Goal: Book appointment/travel/reservation

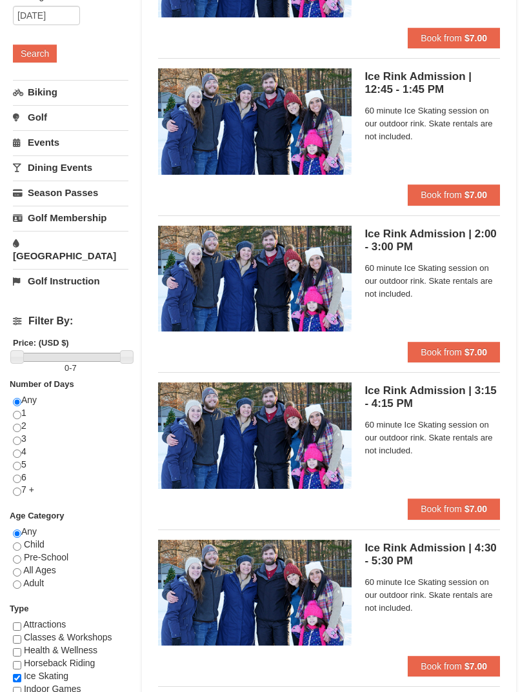
scroll to position [235, 0]
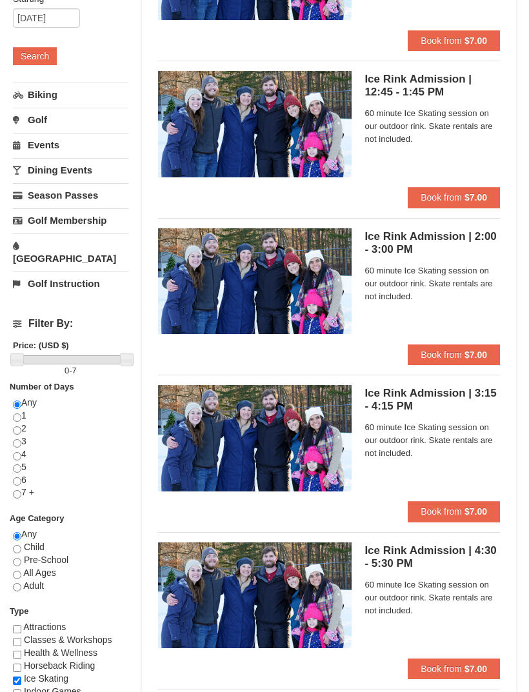
click at [41, 246] on link "[GEOGRAPHIC_DATA]" at bounding box center [70, 252] width 115 height 37
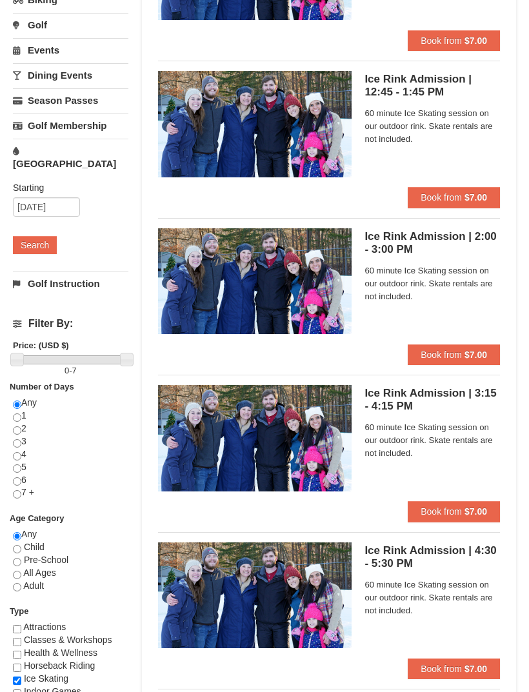
click at [22, 236] on button "Search" at bounding box center [35, 245] width 44 height 18
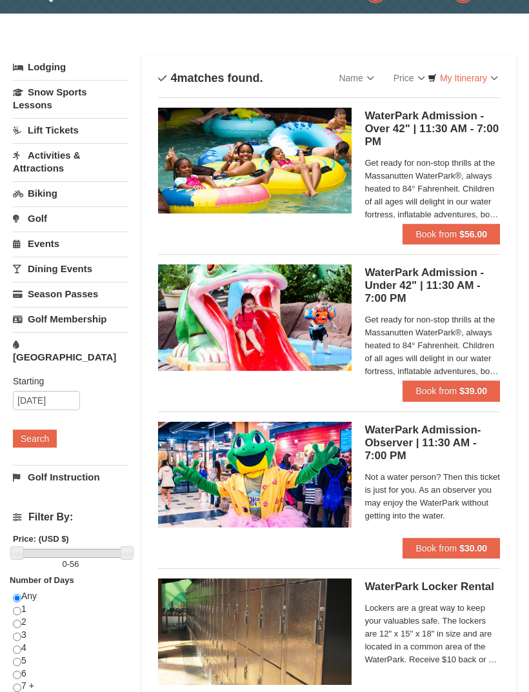
scroll to position [40, 0]
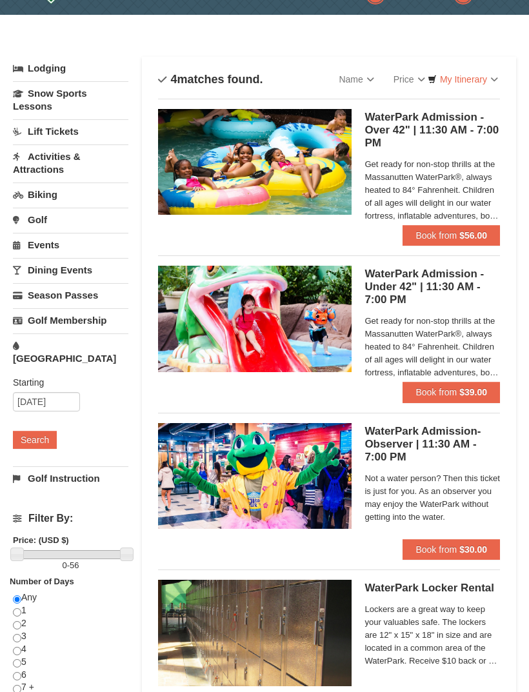
click at [437, 149] on h5 "WaterPark Admission - Over 42" | 11:30 AM - 7:00 PM Massanutten Indoor/Outdoor …" at bounding box center [432, 131] width 135 height 39
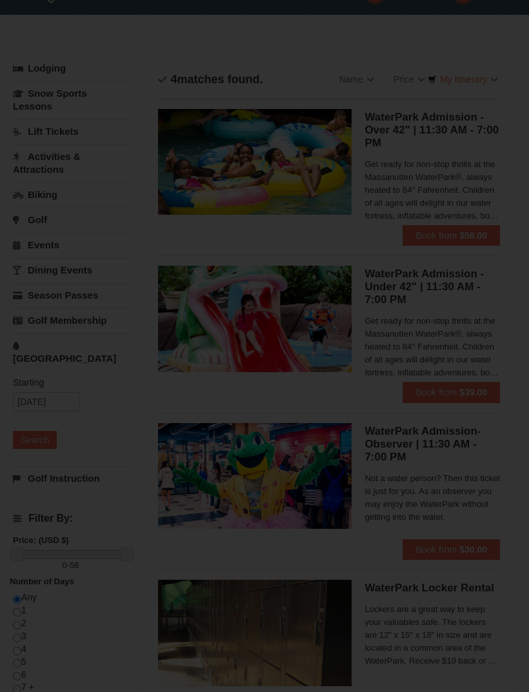
scroll to position [41, 0]
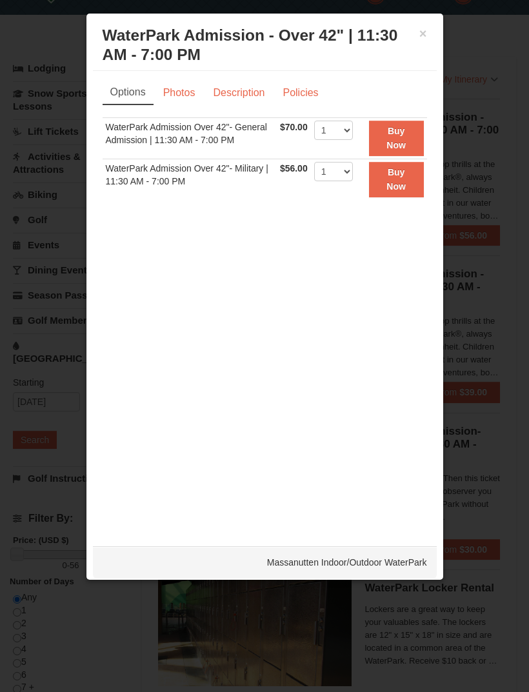
click at [180, 101] on link "Photos" at bounding box center [179, 93] width 49 height 25
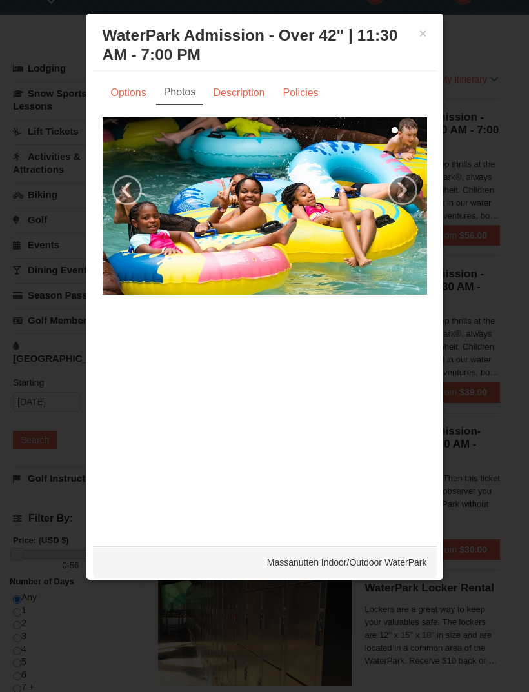
click at [214, 82] on link "Description" at bounding box center [239, 93] width 68 height 25
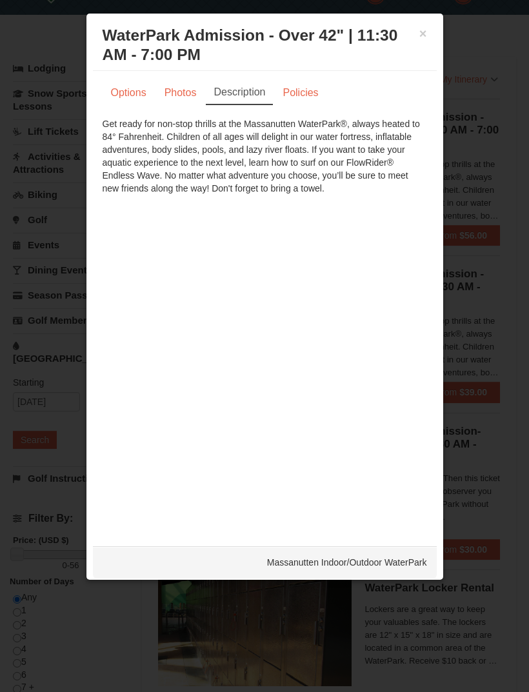
click at [413, 39] on h3 "WaterPark Admission - Over 42" | 11:30 AM - 7:00 PM Massanutten Indoor/Outdoor …" at bounding box center [265, 45] width 325 height 39
click at [421, 37] on button "×" at bounding box center [423, 33] width 8 height 13
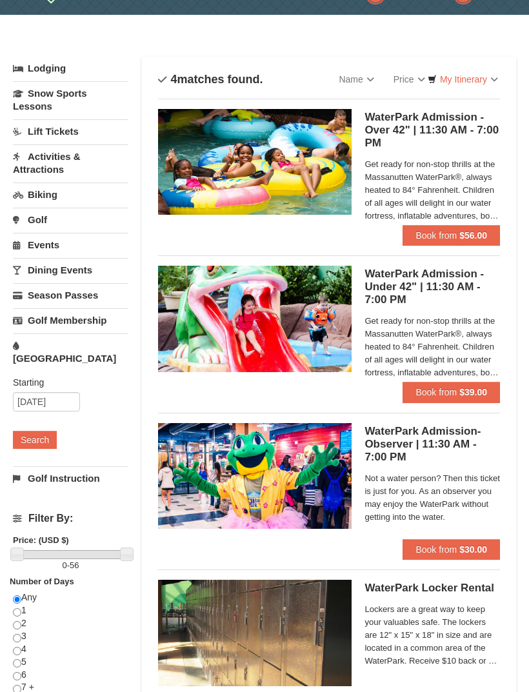
click at [41, 157] on link "Activities & Attractions" at bounding box center [70, 163] width 115 height 37
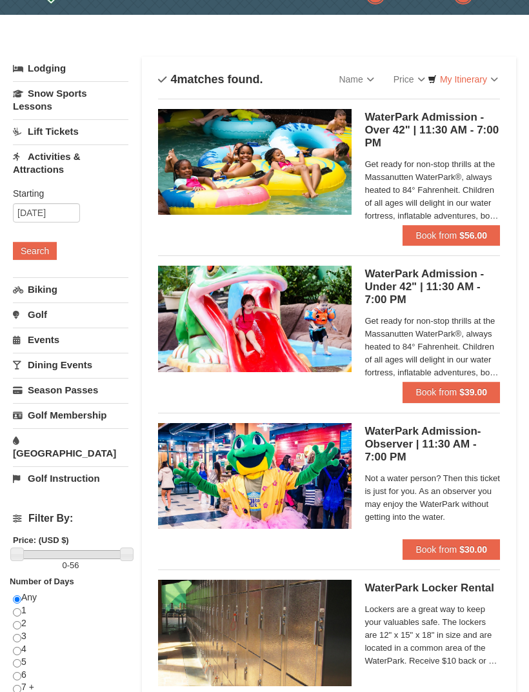
click at [43, 249] on button "Search" at bounding box center [35, 251] width 44 height 18
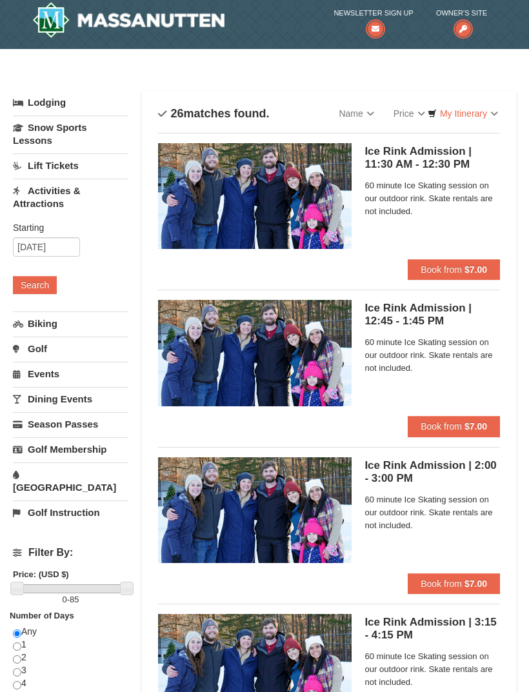
scroll to position [3, 0]
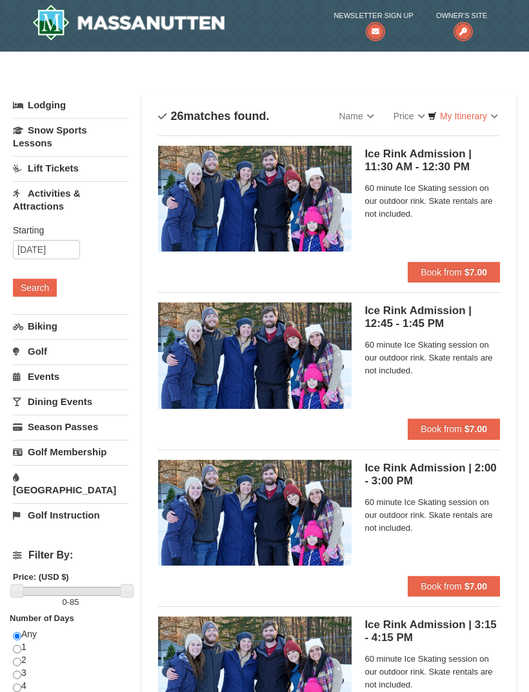
click at [37, 134] on link "Snow Sports Lessons" at bounding box center [70, 137] width 115 height 37
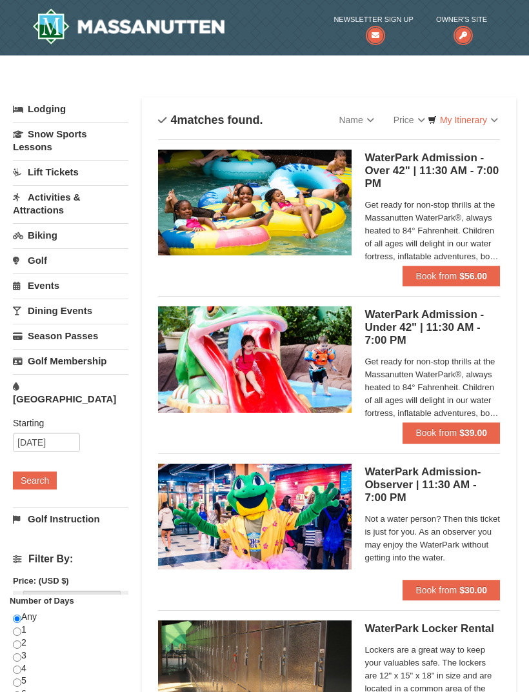
click at [33, 108] on link "Lodging" at bounding box center [70, 108] width 115 height 23
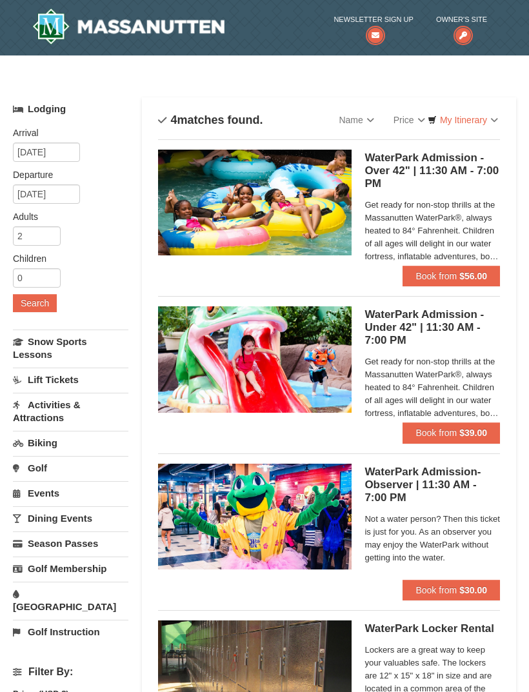
click at [43, 309] on button "Search" at bounding box center [35, 303] width 44 height 18
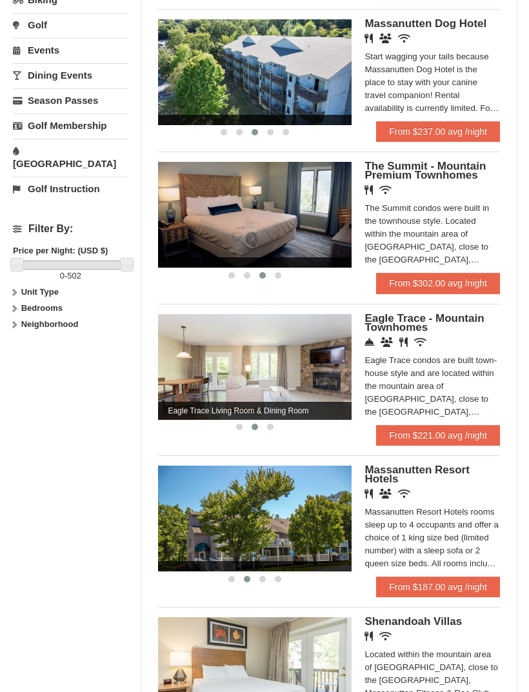
scroll to position [441, 0]
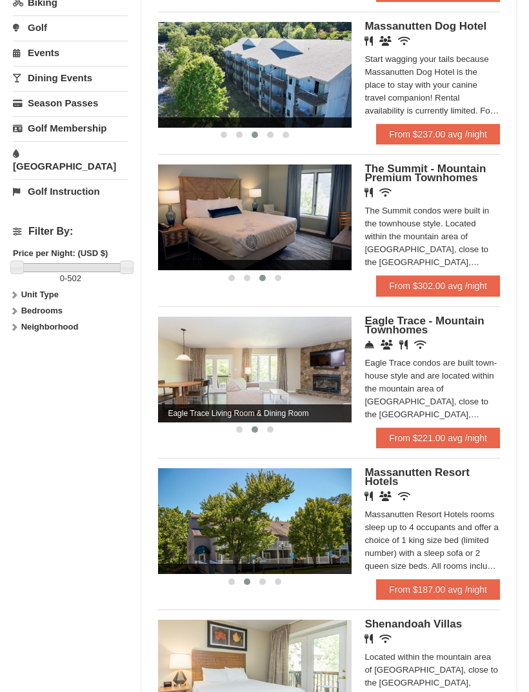
click at [379, 466] on span "Massanutten Resort Hotels" at bounding box center [417, 476] width 105 height 21
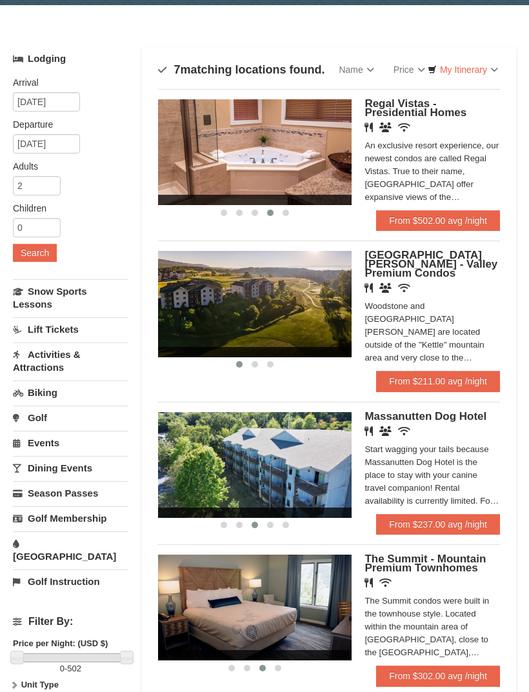
scroll to position [0, 0]
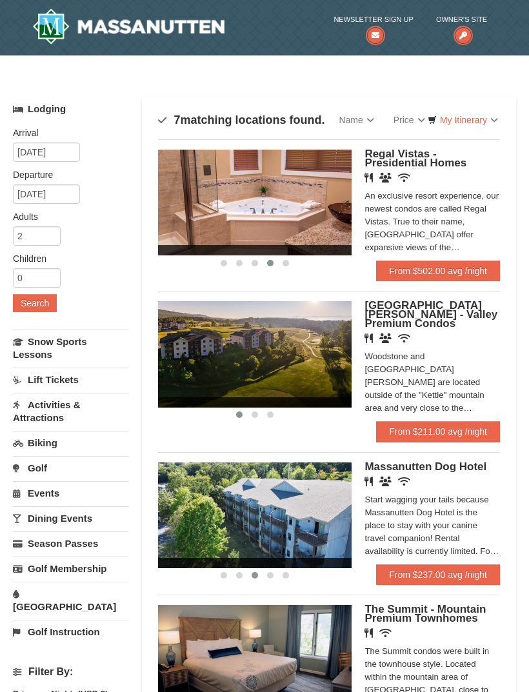
click at [395, 319] on span "[GEOGRAPHIC_DATA][PERSON_NAME] - Valley Premium Condos" at bounding box center [431, 314] width 133 height 30
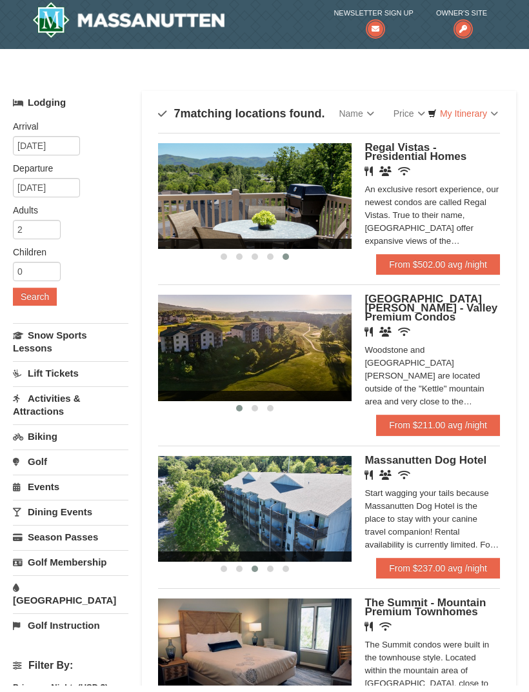
scroll to position [6, 0]
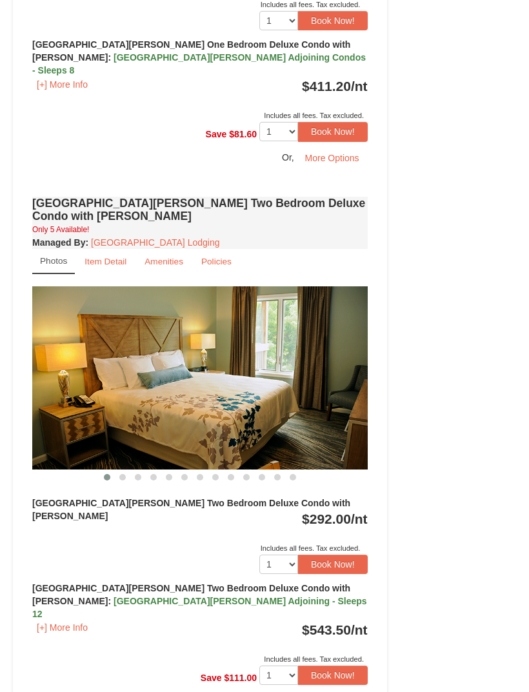
scroll to position [1358, 0]
